Goal: Check status: Check status

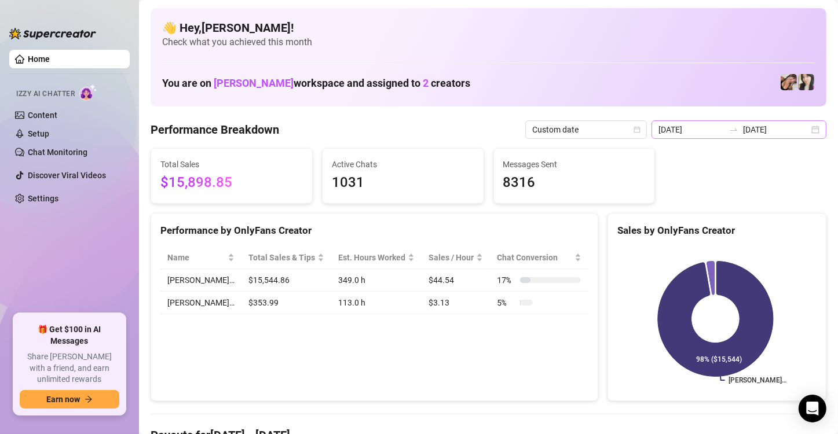
click at [806, 130] on div "[DATE] [DATE]" at bounding box center [739, 129] width 175 height 19
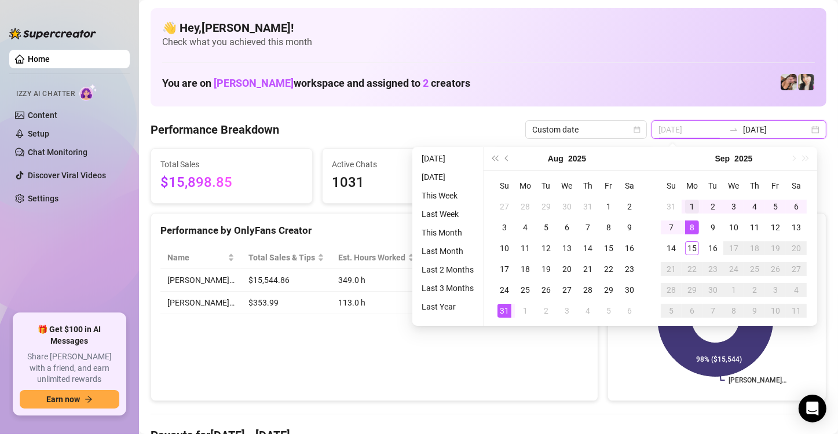
type input "[DATE]"
click at [688, 206] on div "1" at bounding box center [692, 207] width 14 height 14
type input "[DATE]"
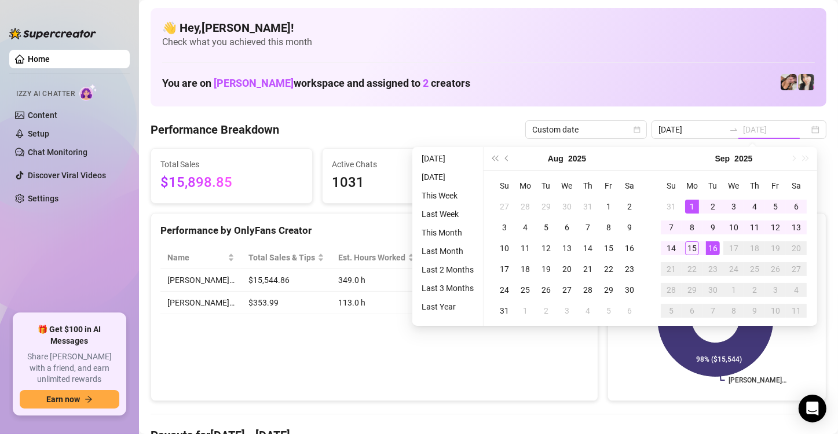
click at [712, 251] on div "16" at bounding box center [713, 249] width 14 height 14
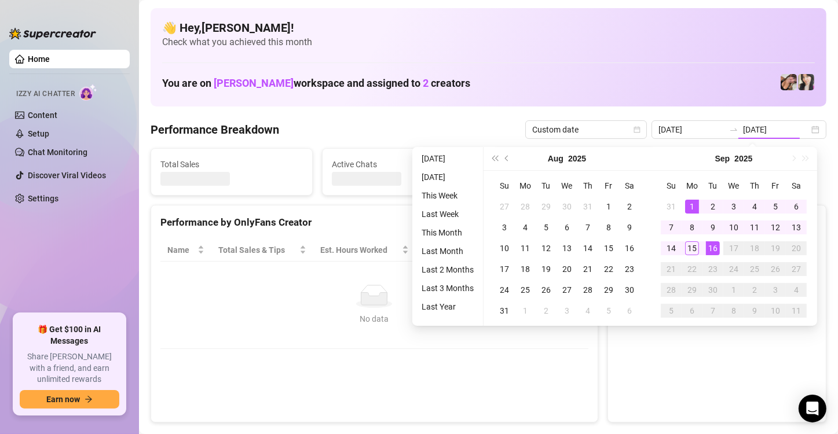
type input "2025-09-01"
type input "[DATE]"
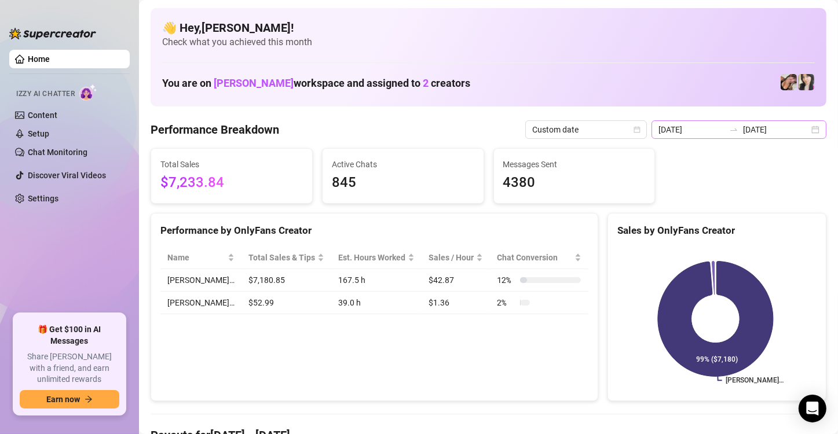
click at [807, 132] on div "2025-09-01 2025-09-16" at bounding box center [739, 129] width 175 height 19
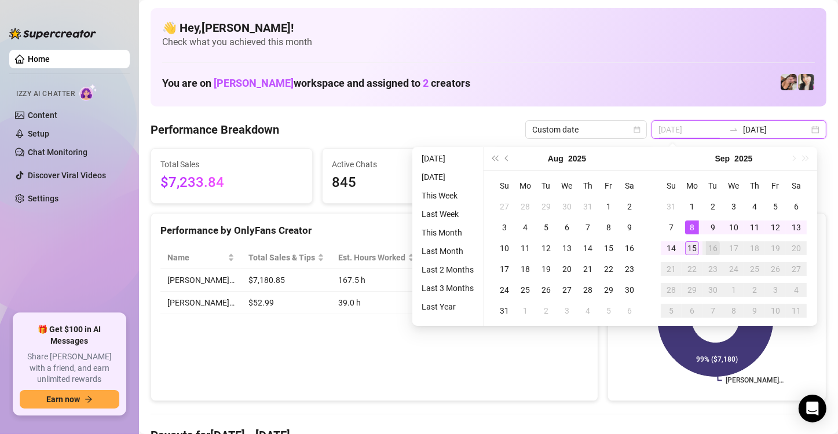
type input "[DATE]"
click at [692, 247] on div "15" at bounding box center [692, 249] width 14 height 14
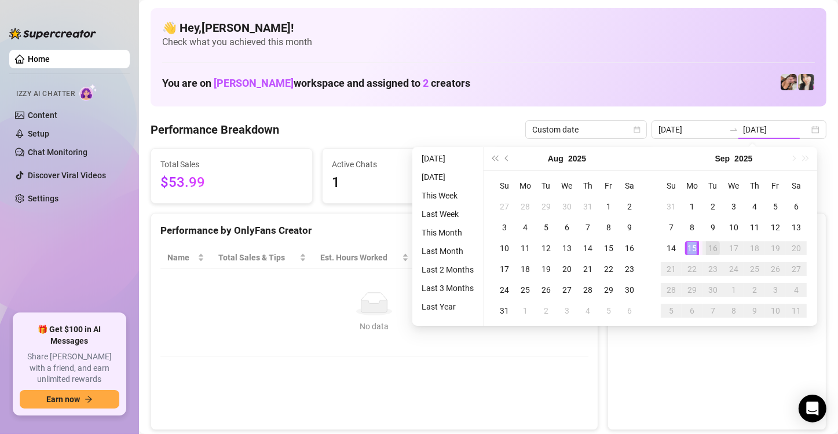
type input "[DATE]"
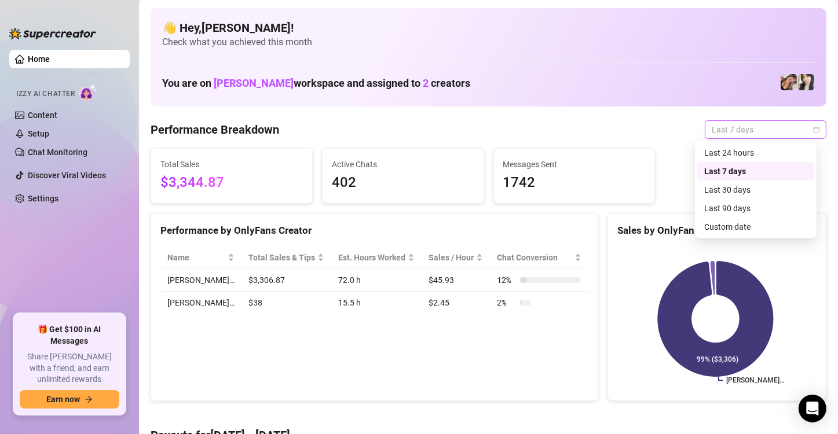
click at [787, 130] on span "Last 7 days" at bounding box center [766, 129] width 108 height 17
click at [744, 222] on div "Custom date" at bounding box center [755, 227] width 103 height 13
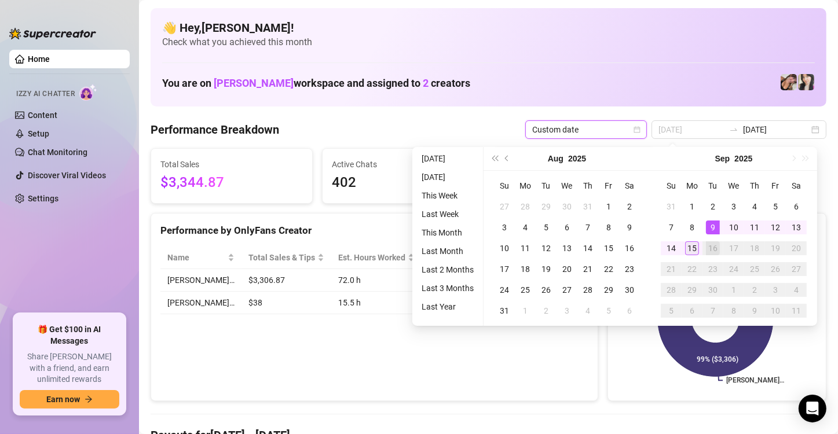
type input "[DATE]"
click at [685, 247] on div "15" at bounding box center [692, 249] width 14 height 14
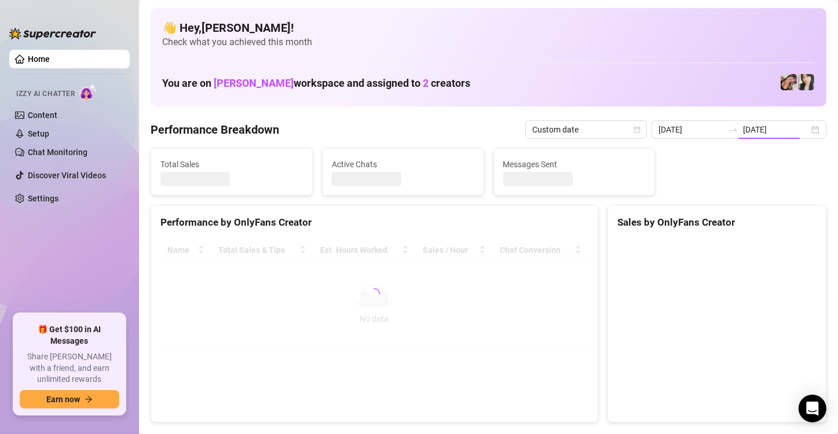
type input "[DATE]"
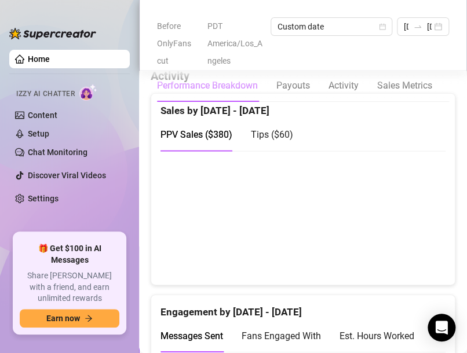
scroll to position [783, 0]
click at [286, 141] on span "Tips ( $60 )" at bounding box center [272, 135] width 42 height 11
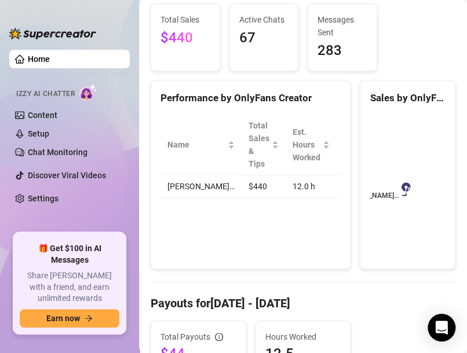
scroll to position [0, 0]
